Goal: Task Accomplishment & Management: Use online tool/utility

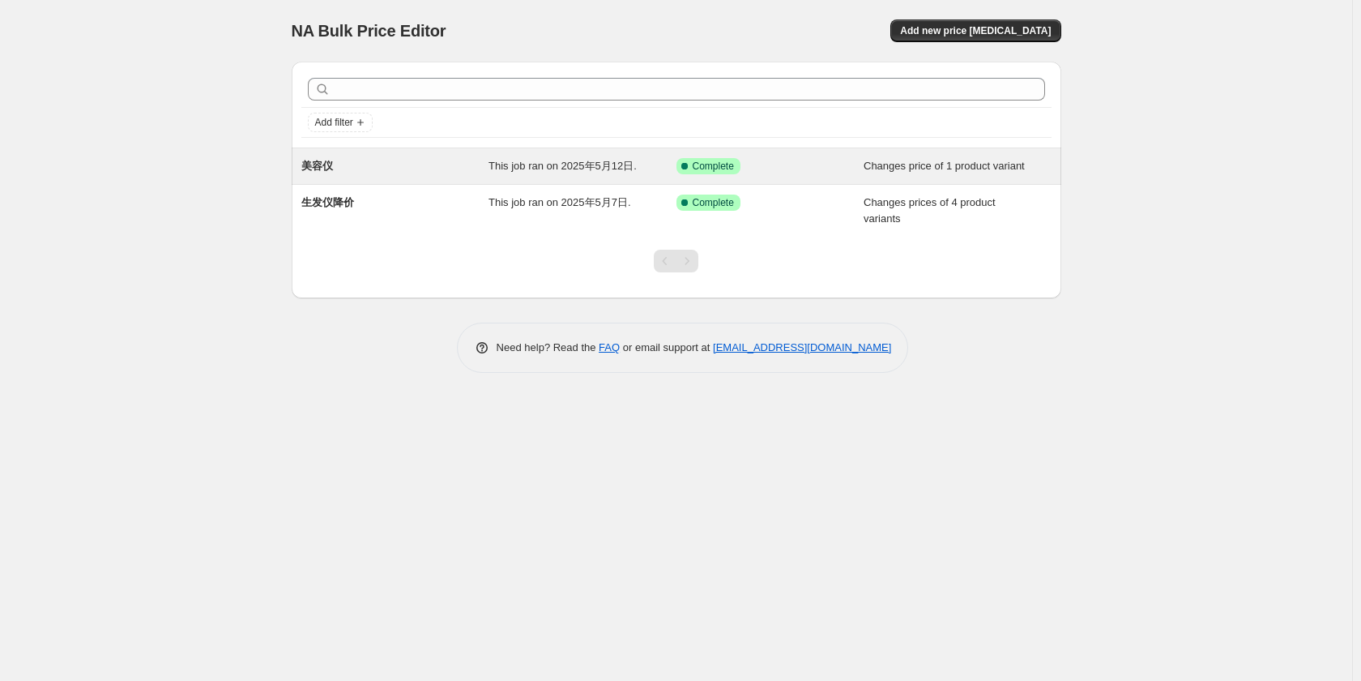
click at [591, 164] on span "This job ran on 2025年5月12日." at bounding box center [563, 166] width 148 height 12
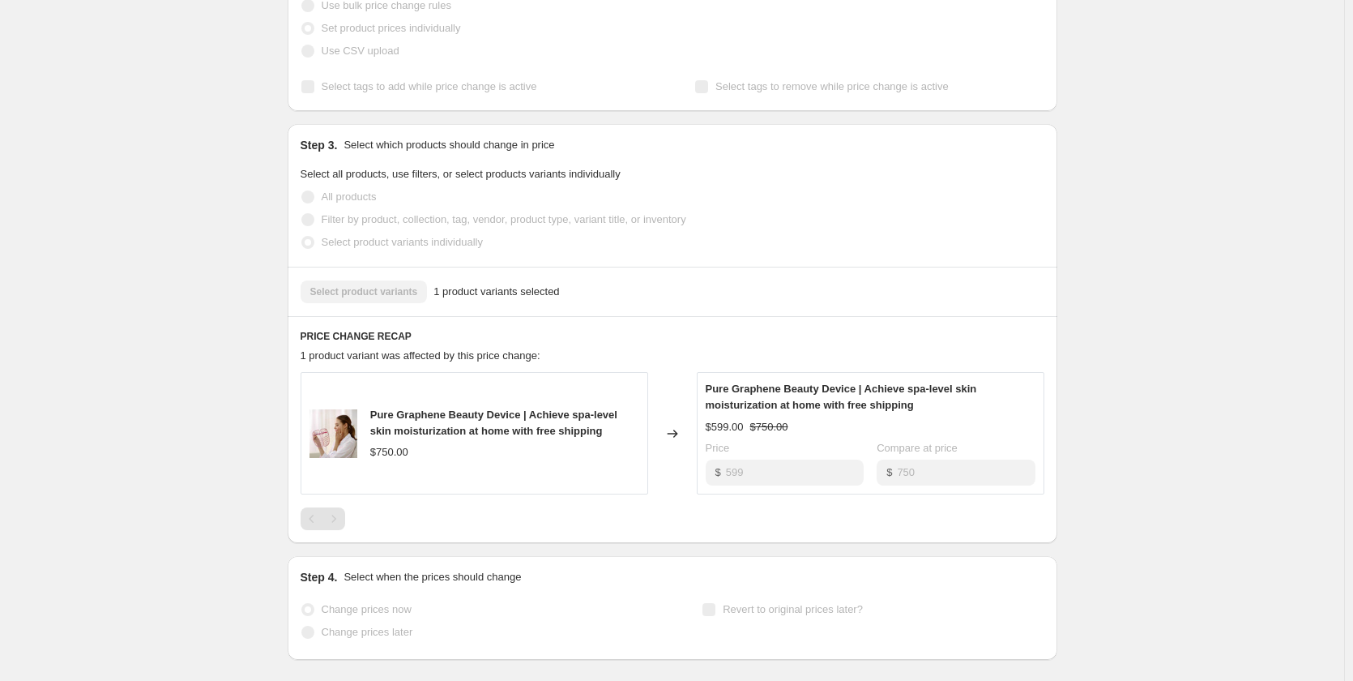
scroll to position [405, 0]
